Goal: Transaction & Acquisition: Purchase product/service

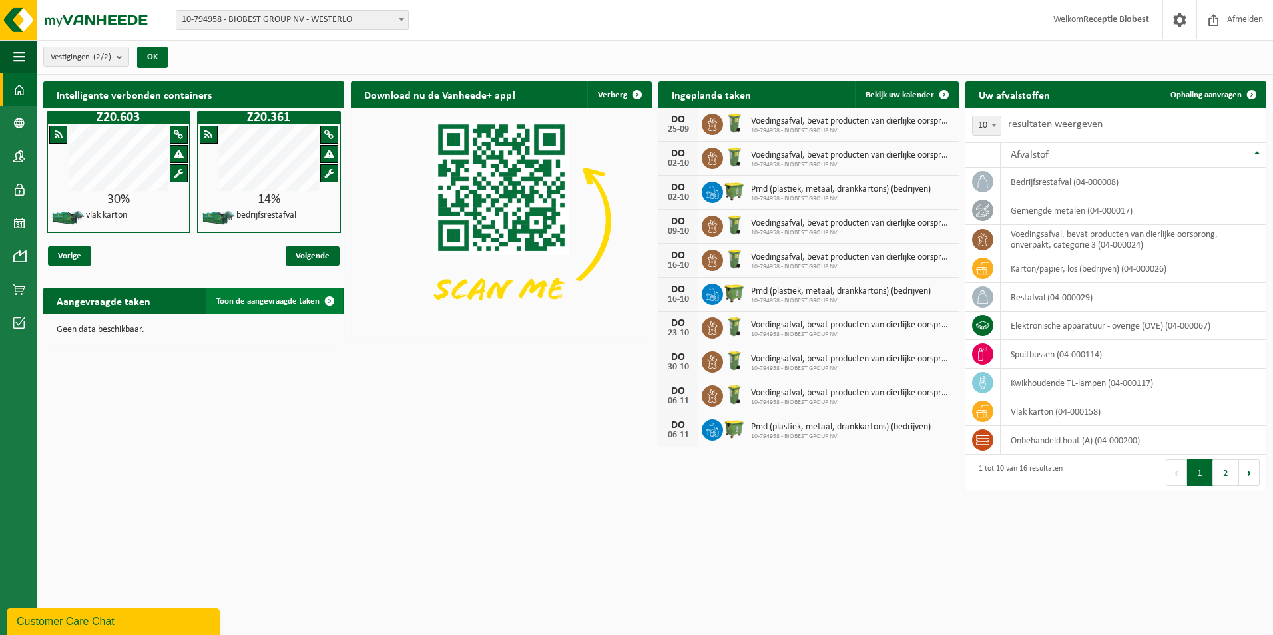
click at [288, 298] on span "Toon de aangevraagde taken" at bounding box center [267, 301] width 103 height 9
click at [21, 253] on span at bounding box center [19, 256] width 12 height 33
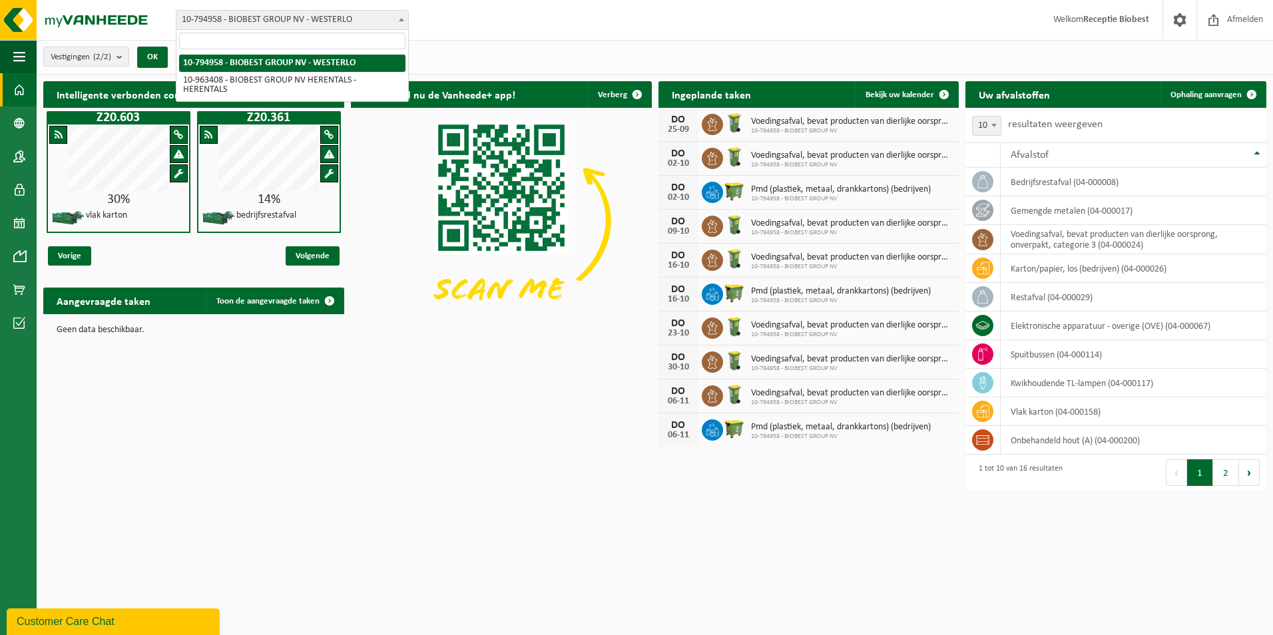
click at [400, 19] on b at bounding box center [401, 19] width 5 height 3
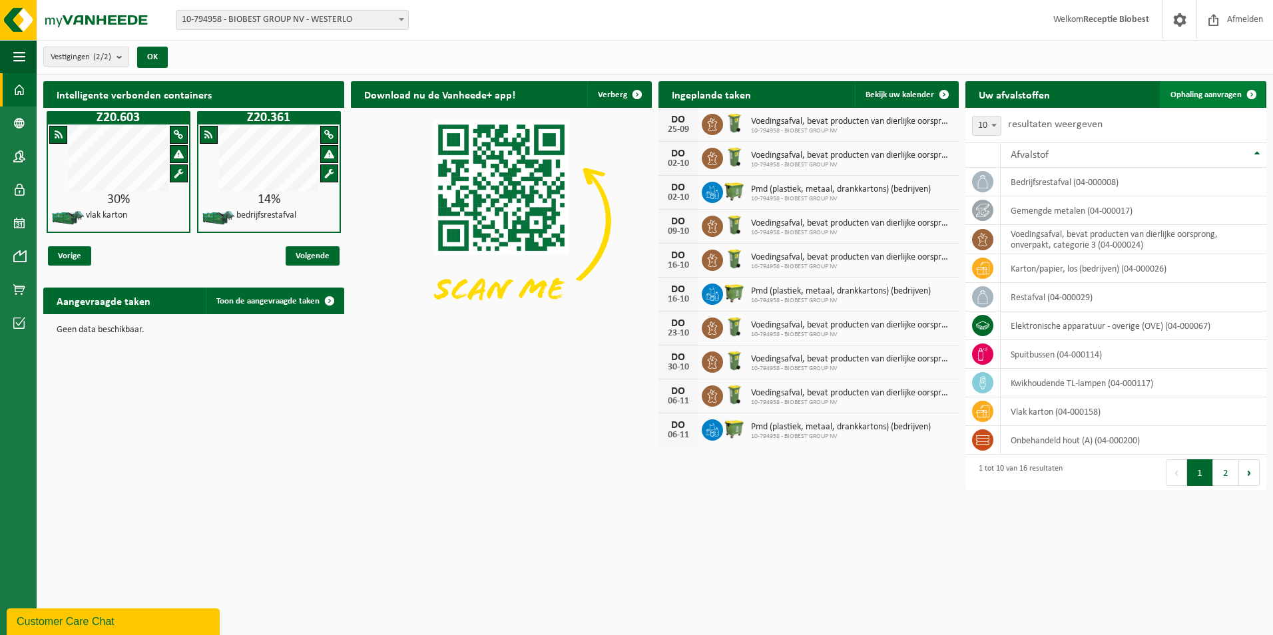
click at [1195, 92] on span "Ophaling aanvragen" at bounding box center [1206, 95] width 71 height 9
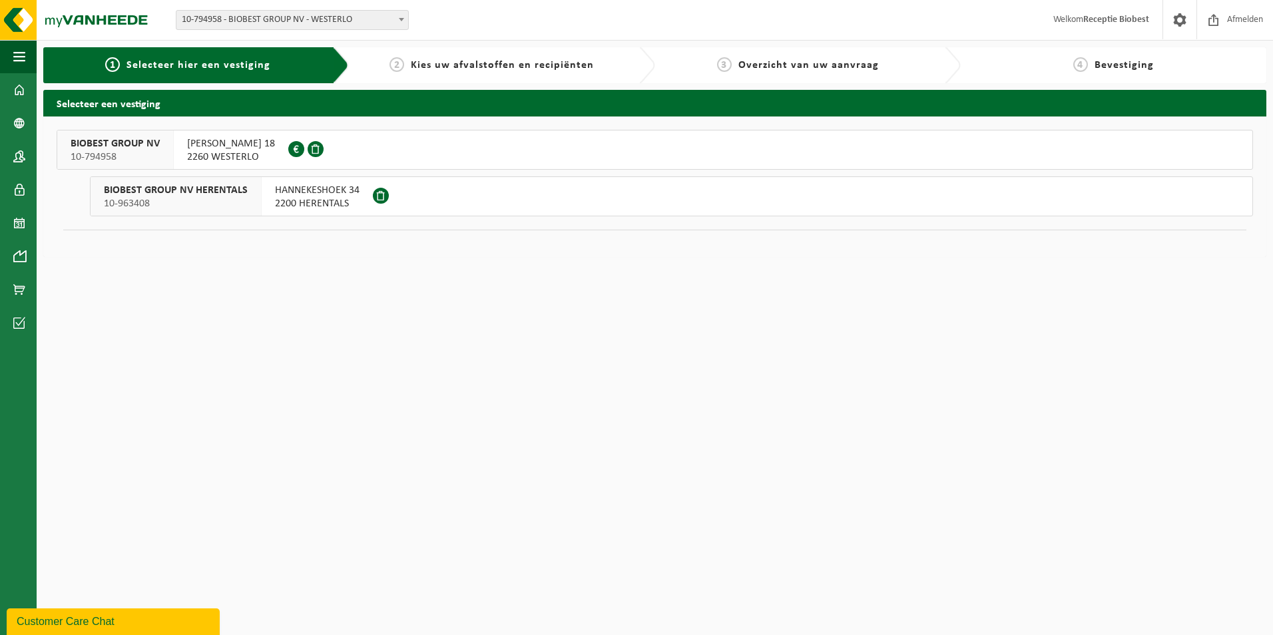
click at [308, 155] on span at bounding box center [316, 149] width 16 height 16
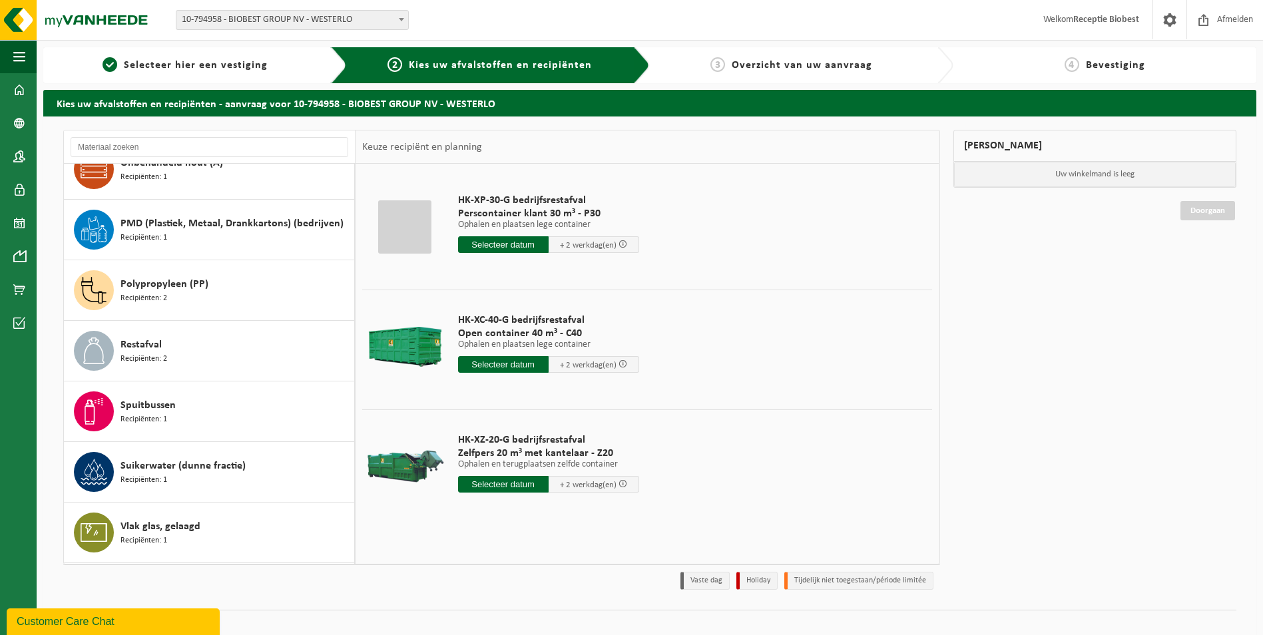
scroll to position [466, 0]
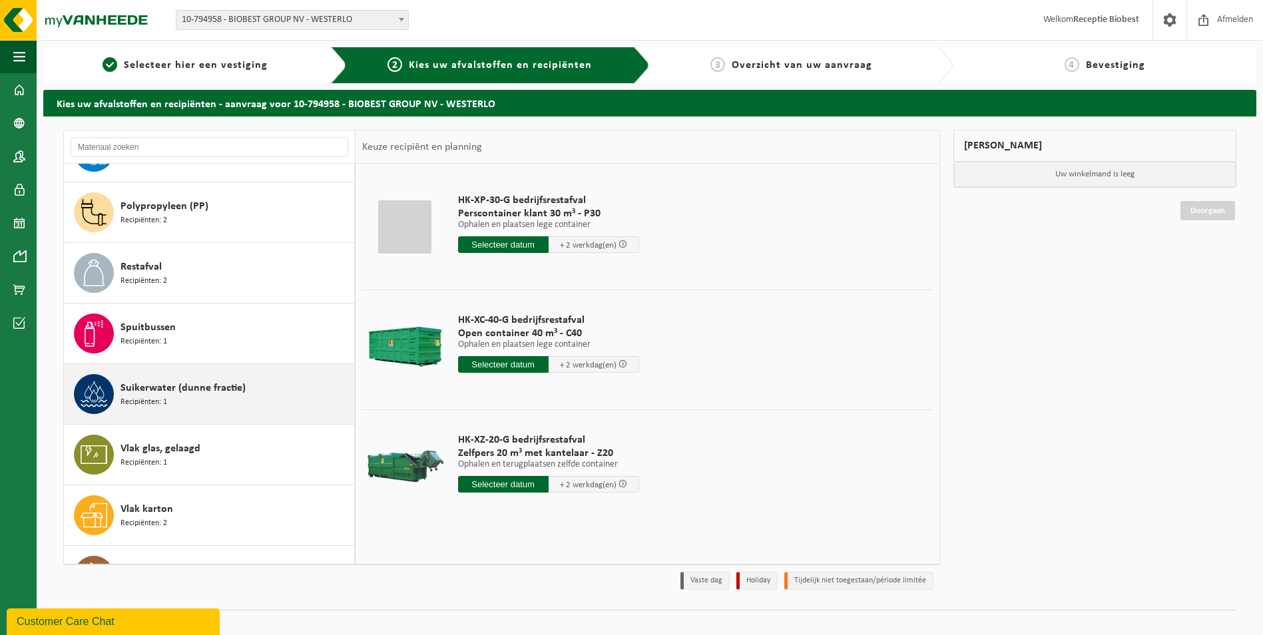
click at [273, 399] on div "Suikerwater (dunne fractie) Recipiënten: 1" at bounding box center [236, 394] width 230 height 40
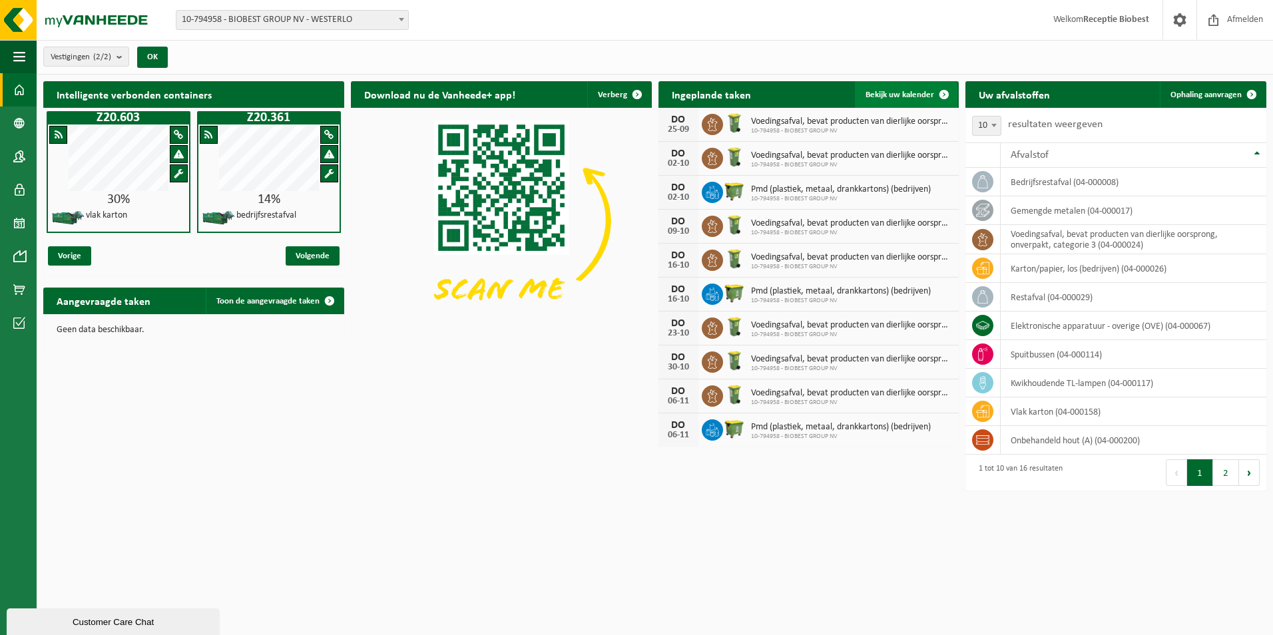
click at [907, 93] on span "Bekijk uw kalender" at bounding box center [900, 95] width 69 height 9
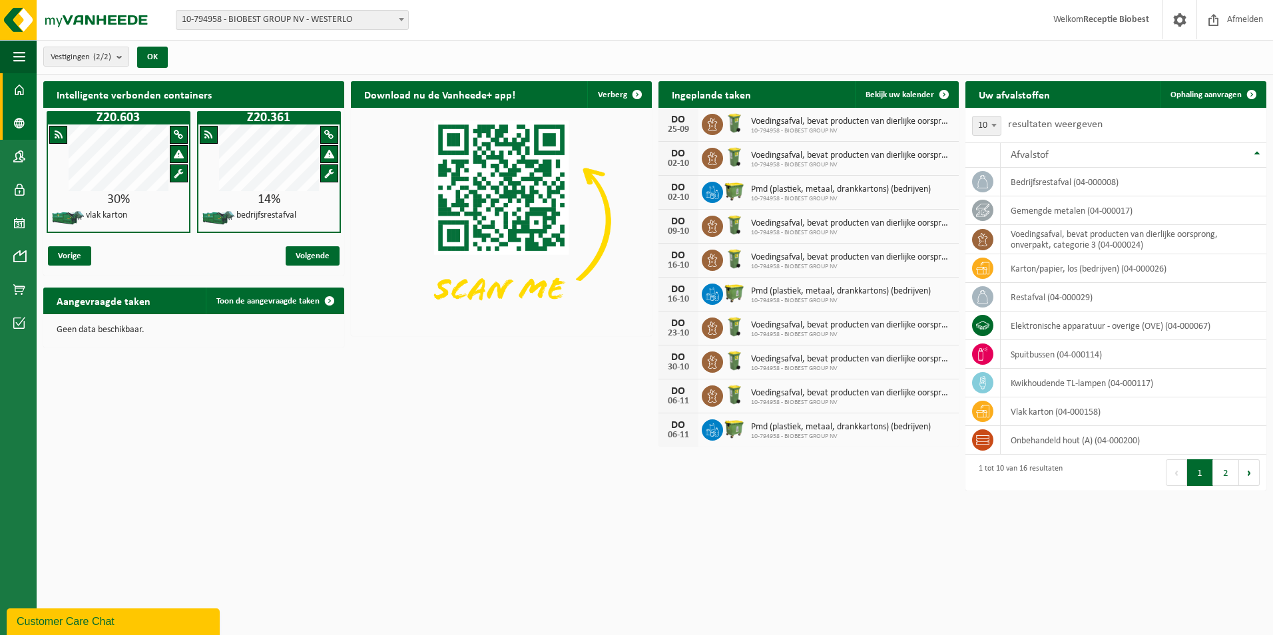
click at [19, 121] on span at bounding box center [19, 123] width 12 height 33
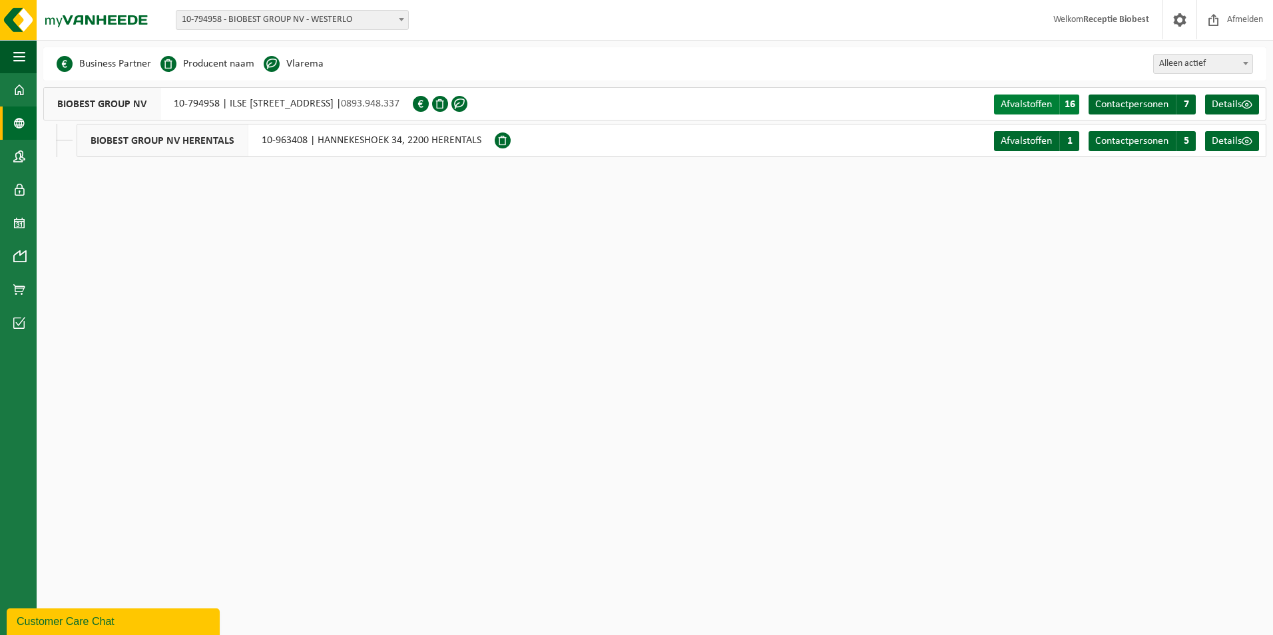
click at [1017, 105] on span "Afvalstoffen" at bounding box center [1026, 104] width 51 height 11
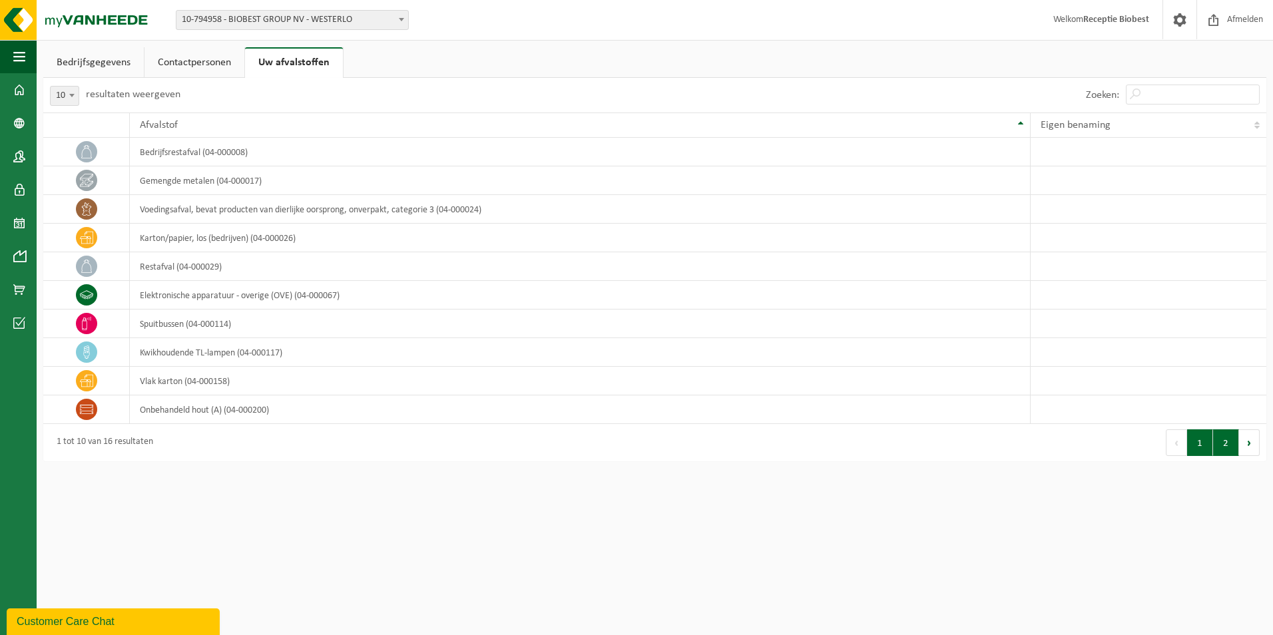
click at [1227, 441] on button "2" at bounding box center [1226, 443] width 26 height 27
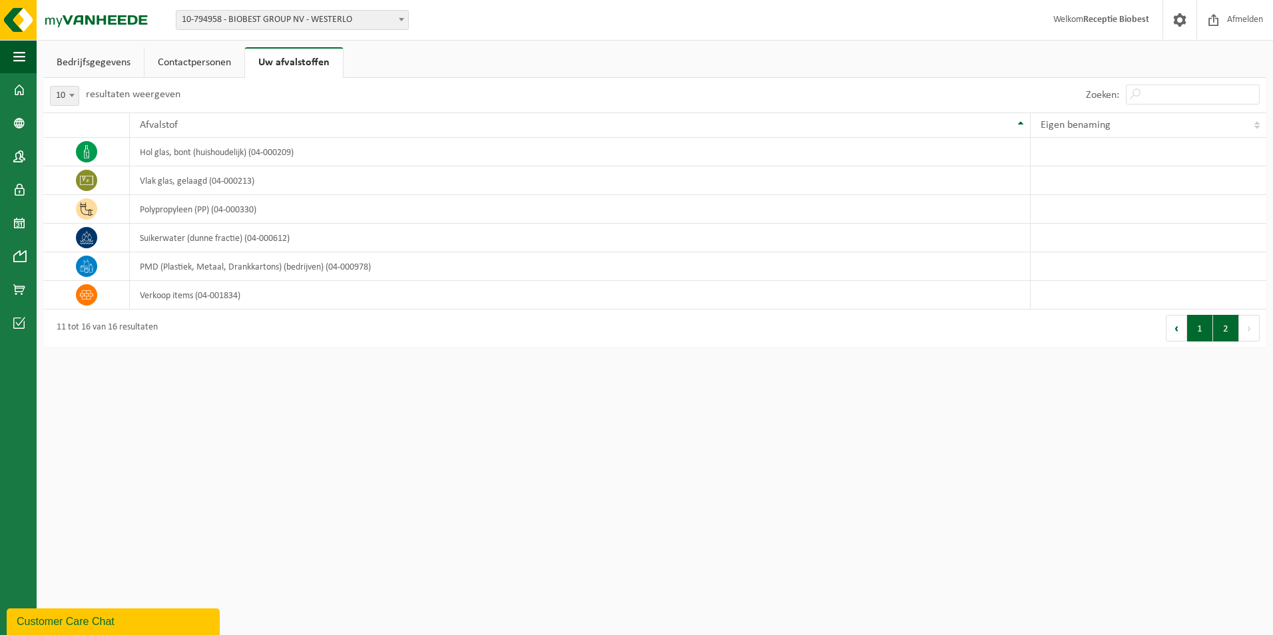
click at [1198, 328] on button "1" at bounding box center [1201, 328] width 26 height 27
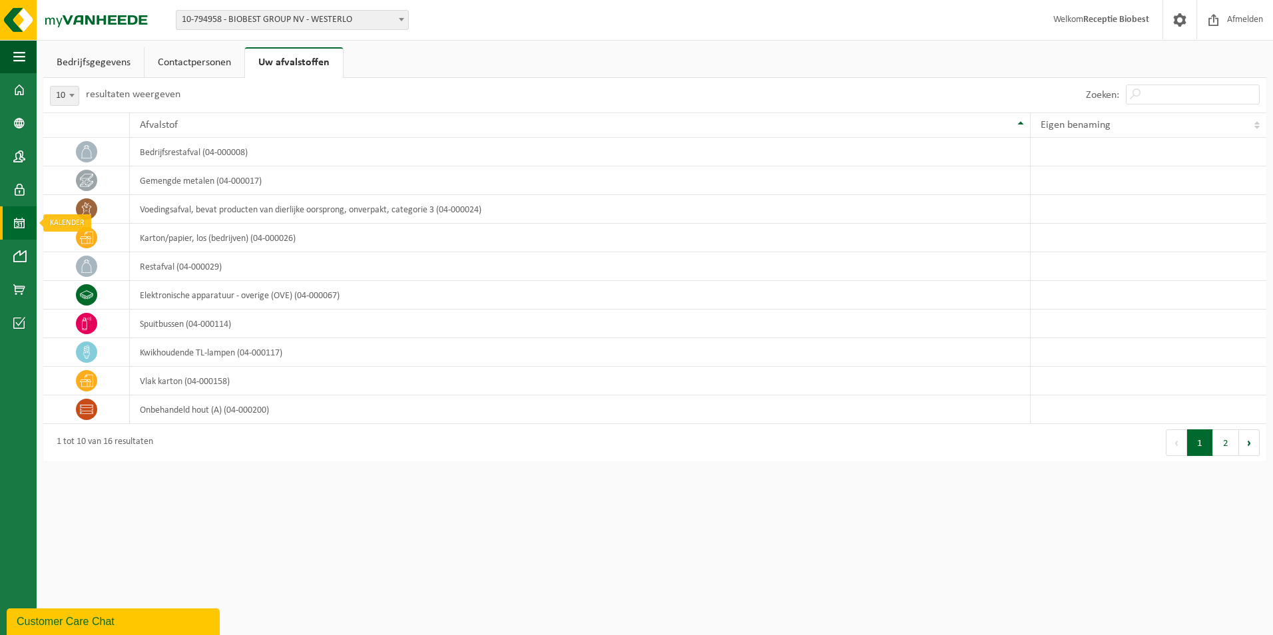
click at [21, 222] on span at bounding box center [19, 222] width 12 height 33
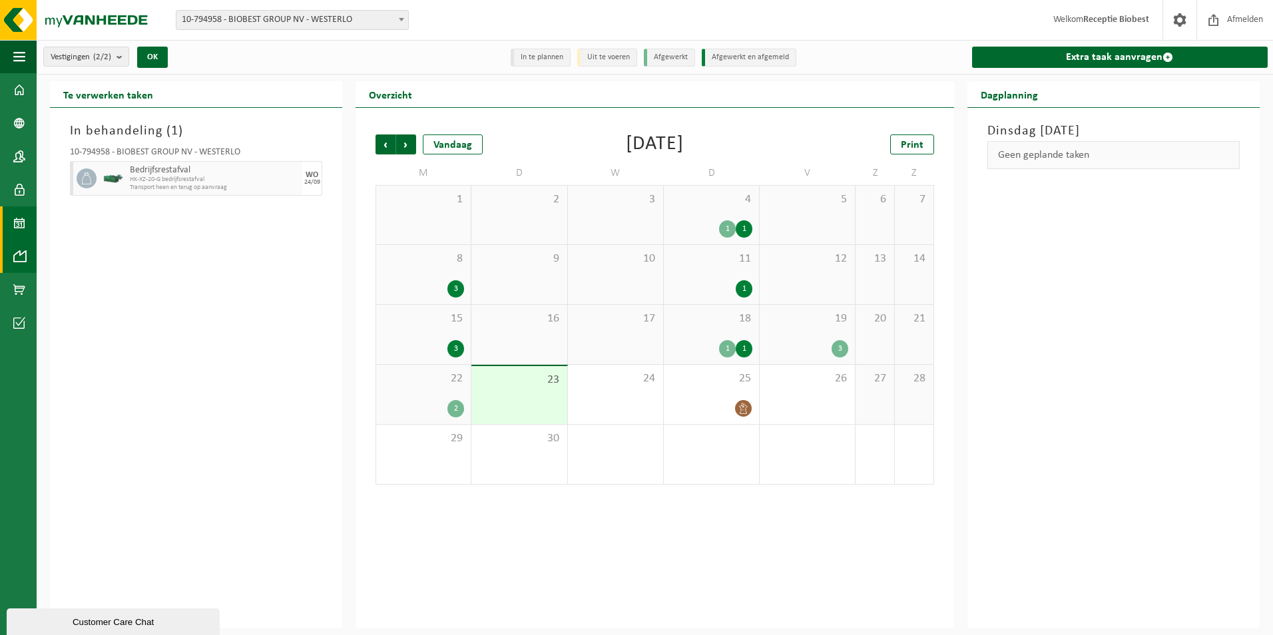
click at [21, 252] on span at bounding box center [19, 256] width 12 height 33
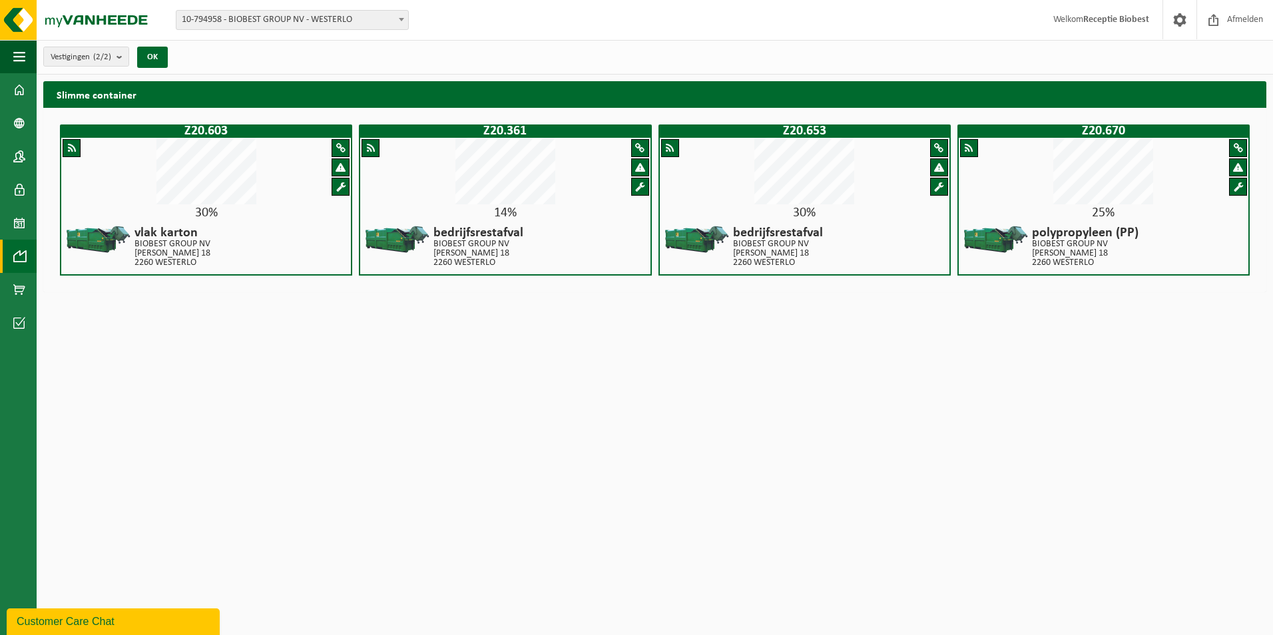
click at [671, 149] on span at bounding box center [670, 148] width 8 height 10
click at [939, 167] on span at bounding box center [939, 168] width 10 height 10
click at [938, 182] on span at bounding box center [938, 187] width 9 height 10
drag, startPoint x: 938, startPoint y: 182, endPoint x: 833, endPoint y: 488, distance: 323.3
click at [835, 493] on html "Vestiging: 10-794958 - BIOBEST GROUP NV - WESTERLO 10-963408 - BIOBEST GROUP NV…" at bounding box center [636, 317] width 1273 height 635
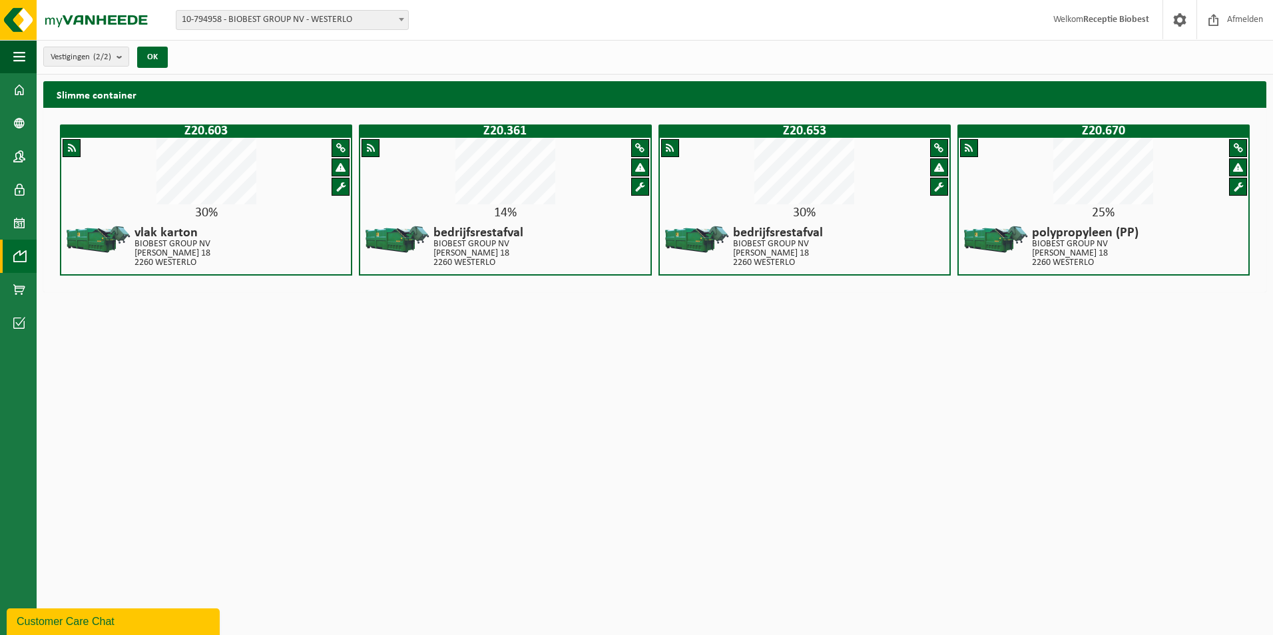
click at [241, 216] on div "30%" at bounding box center [206, 212] width 290 height 13
click at [20, 87] on span at bounding box center [19, 89] width 12 height 33
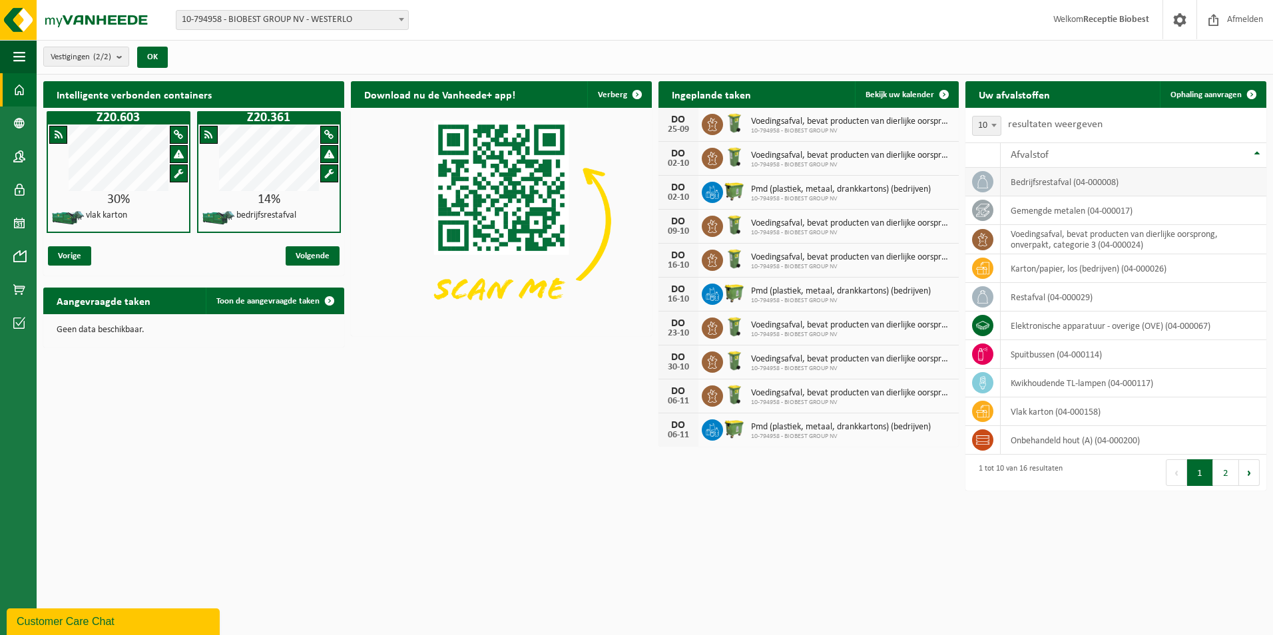
click at [1148, 178] on td "bedrijfsrestafval (04-000008)" at bounding box center [1134, 182] width 266 height 29
click at [1221, 92] on span "Ophaling aanvragen" at bounding box center [1206, 95] width 71 height 9
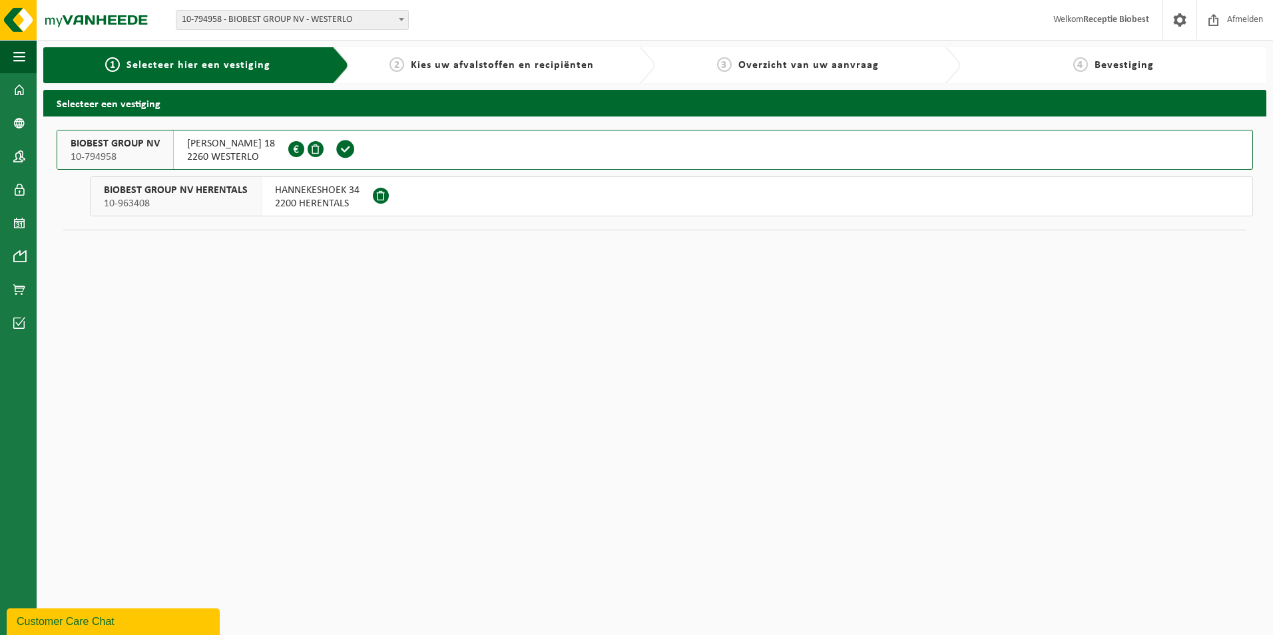
click at [365, 152] on button "BIOBEST GROUP NV 10-794958 ILSE VELDEN 18 2260 WESTERLO 0893.948.337" at bounding box center [655, 150] width 1197 height 40
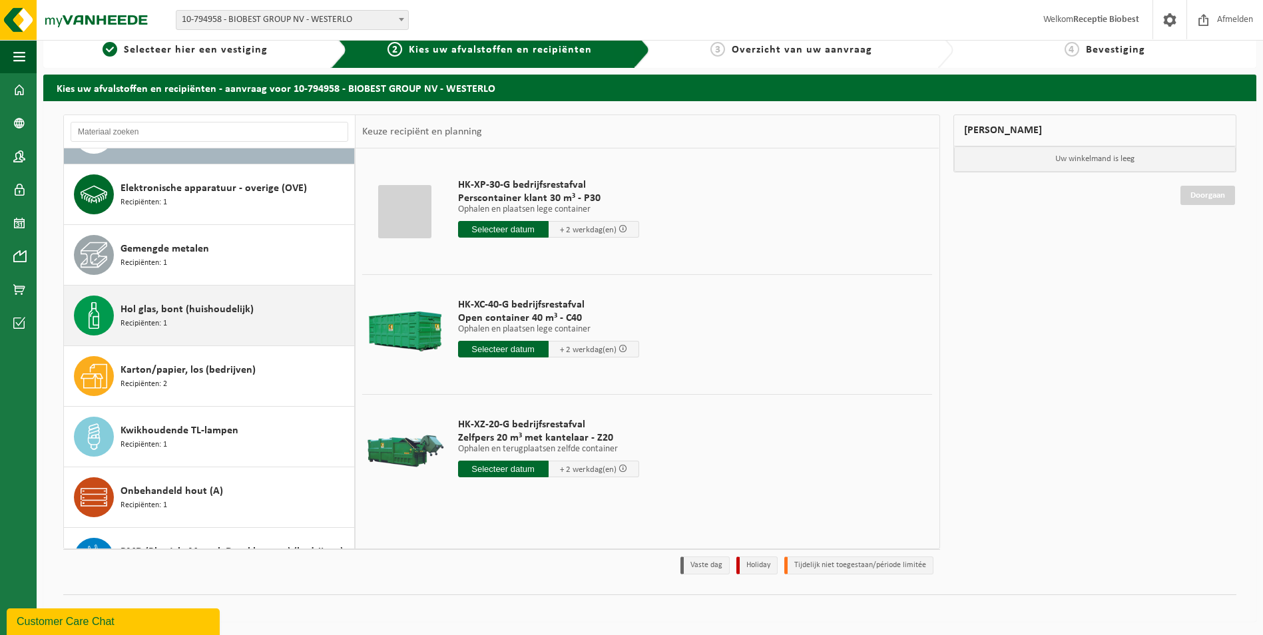
scroll to position [67, 0]
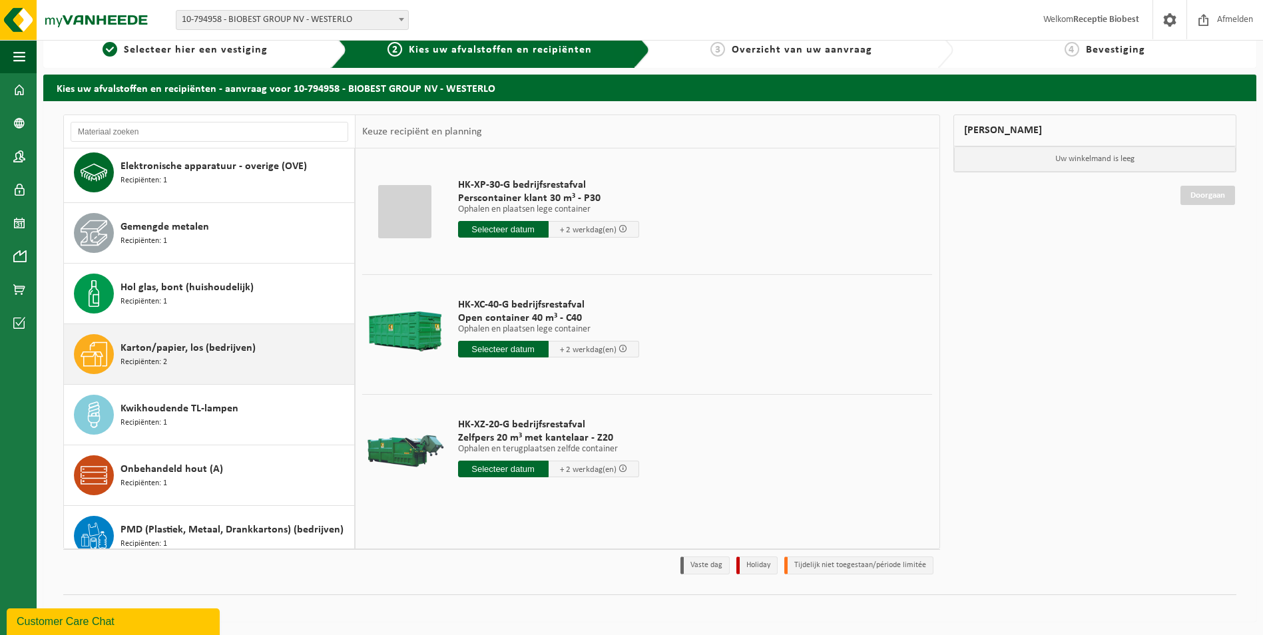
click at [268, 350] on div "Karton/papier, los (bedrijven) Recipiënten: 2" at bounding box center [236, 354] width 230 height 40
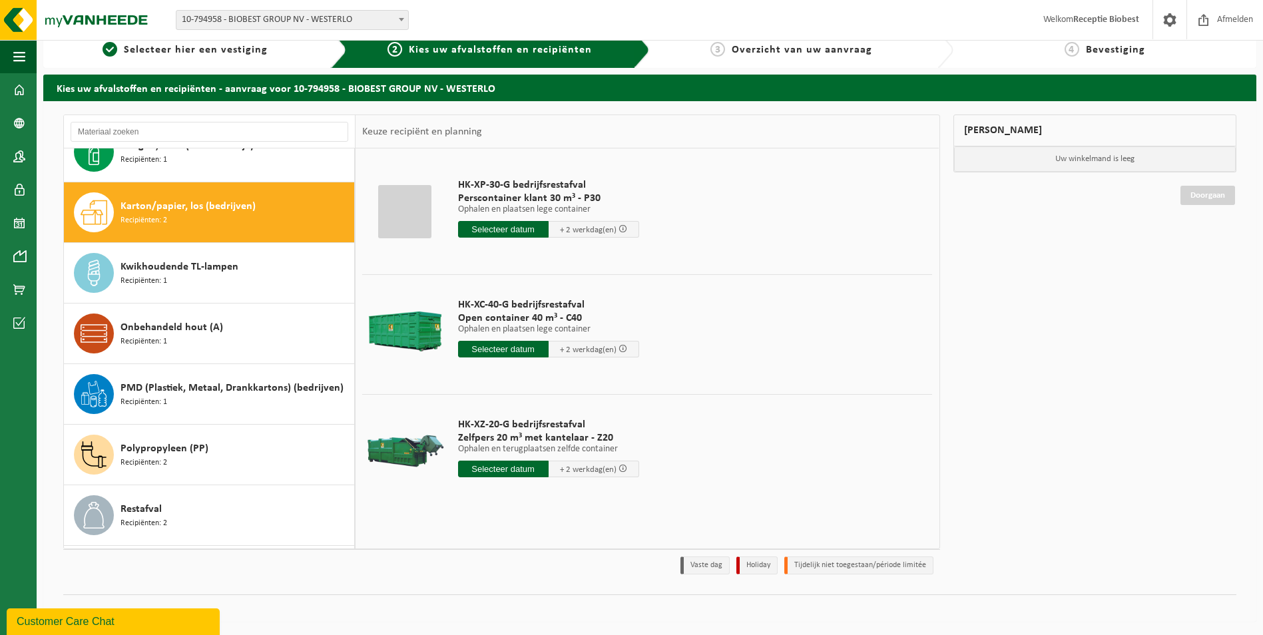
scroll to position [242, 0]
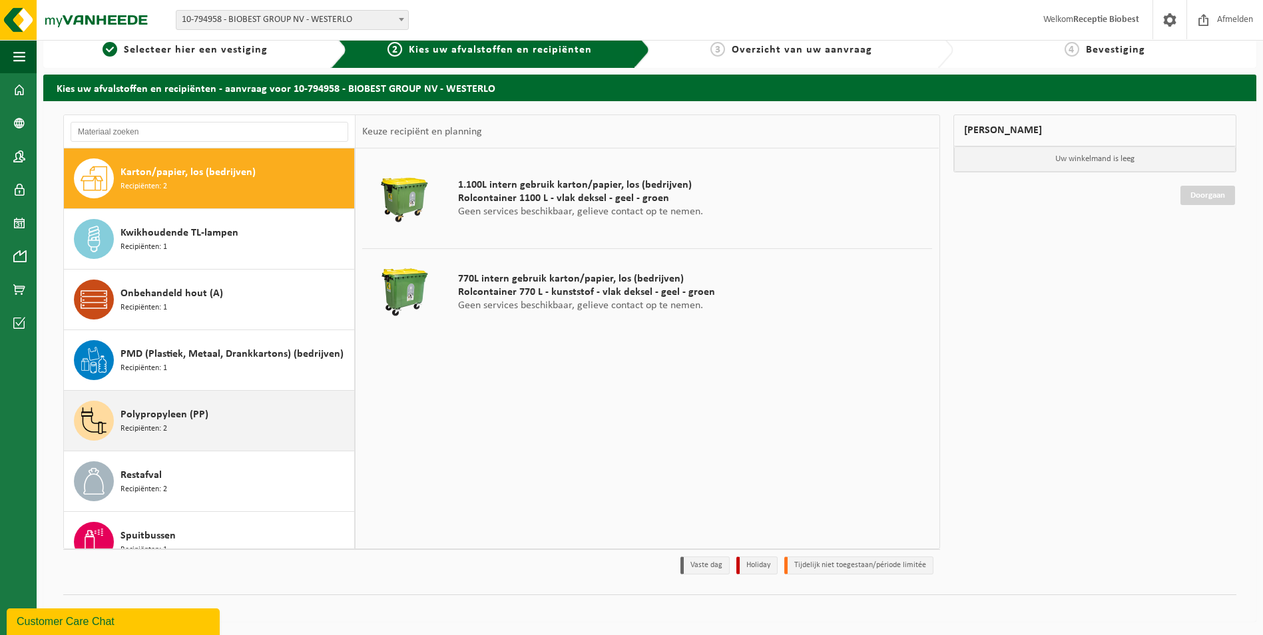
click at [265, 409] on div "Polypropyleen (PP) Recipiënten: 2" at bounding box center [236, 421] width 230 height 40
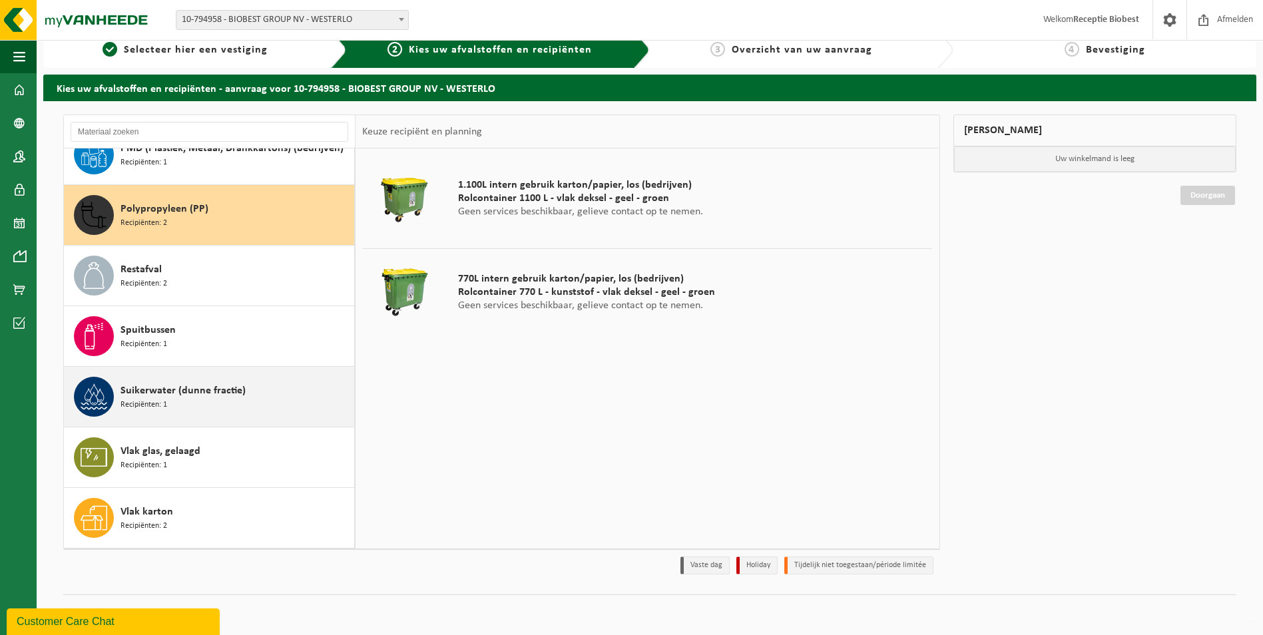
scroll to position [485, 0]
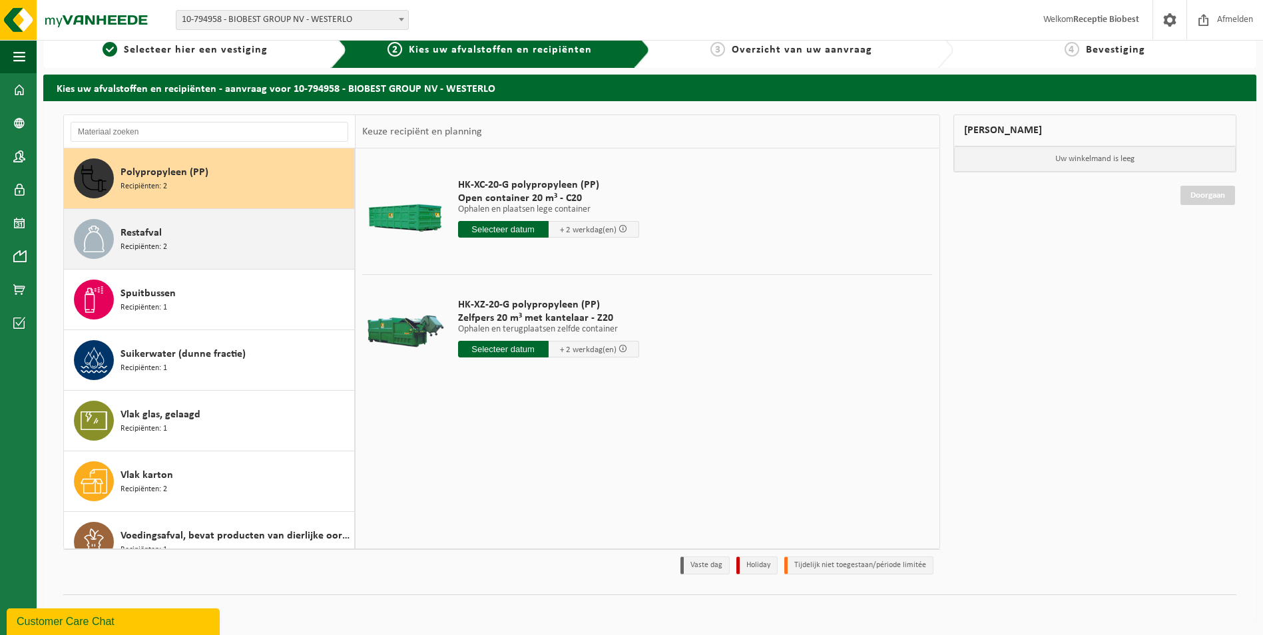
click at [268, 229] on div "Restafval Recipiënten: 2" at bounding box center [236, 239] width 230 height 40
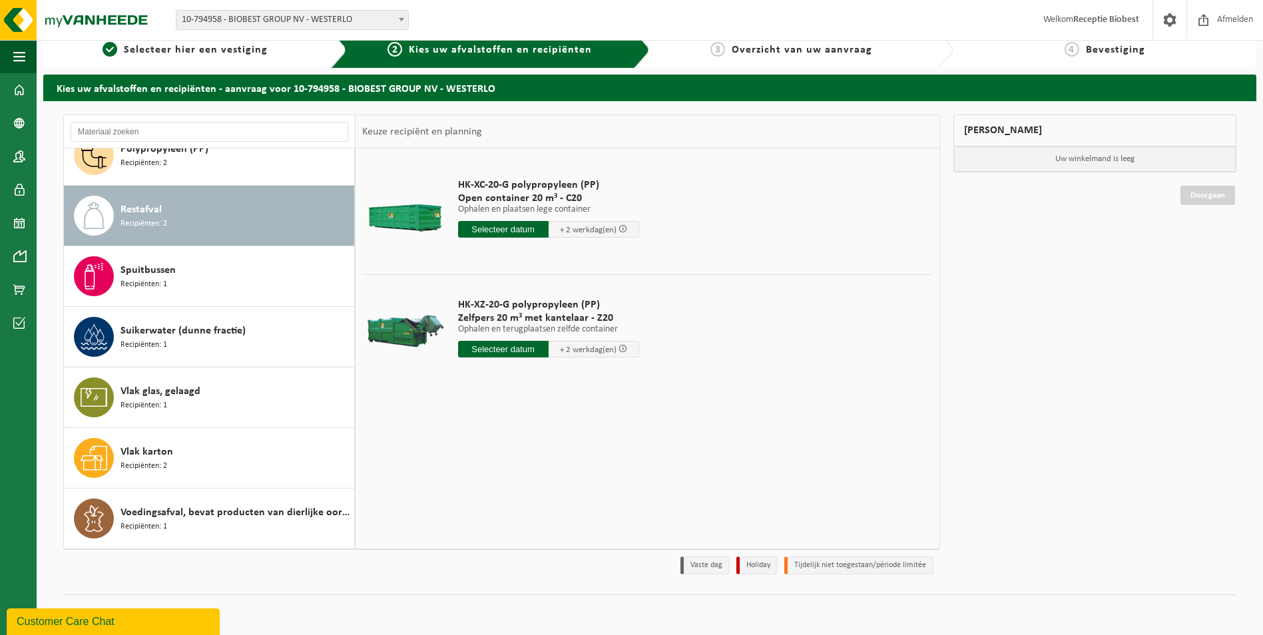
scroll to position [508, 0]
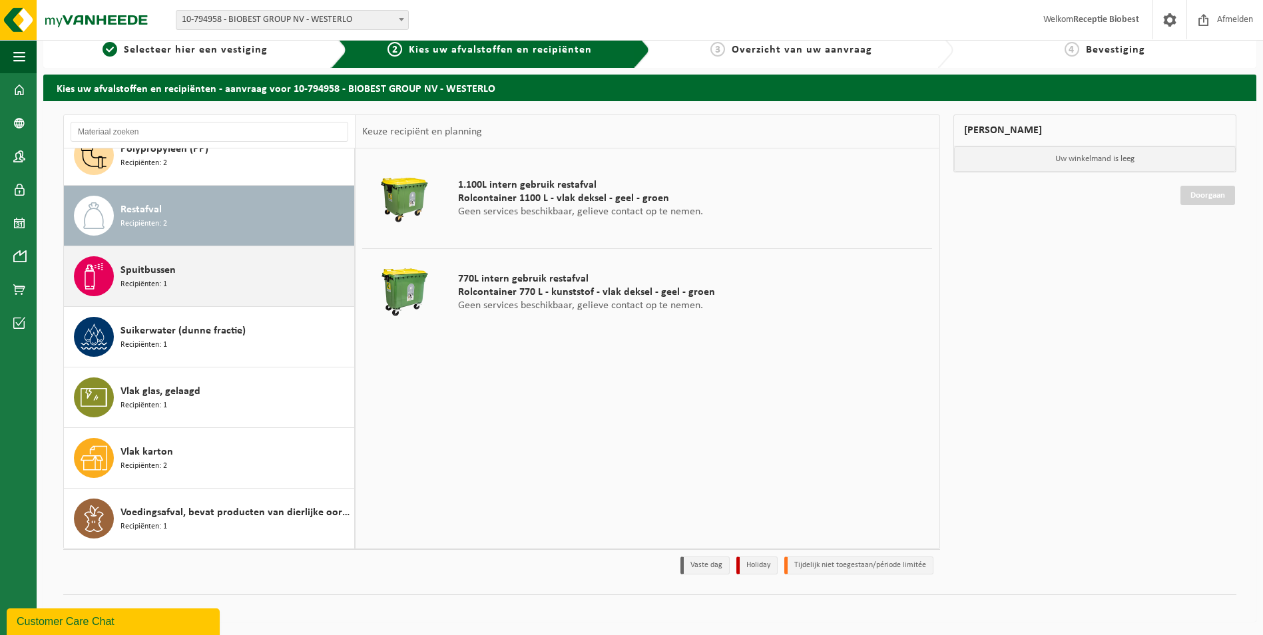
click at [260, 281] on div "Spuitbussen Recipiënten: 1" at bounding box center [236, 276] width 230 height 40
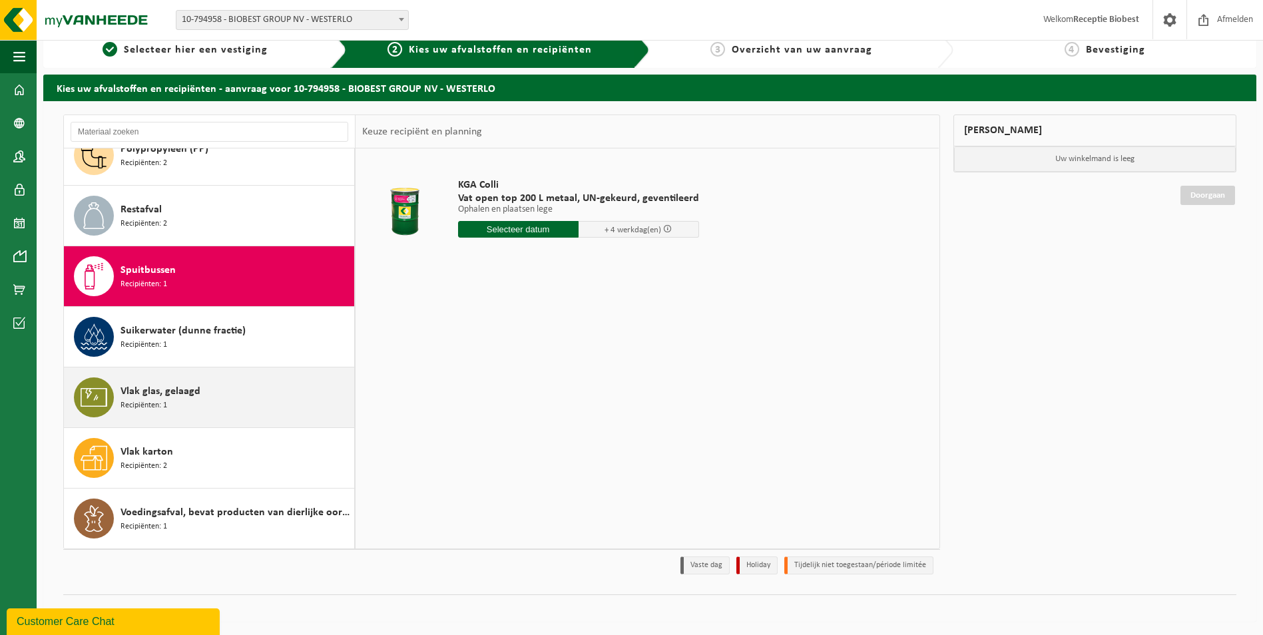
click at [248, 390] on div "Vlak glas, gelaagd Recipiënten: 1" at bounding box center [236, 398] width 230 height 40
